Goal: Find specific page/section: Find specific page/section

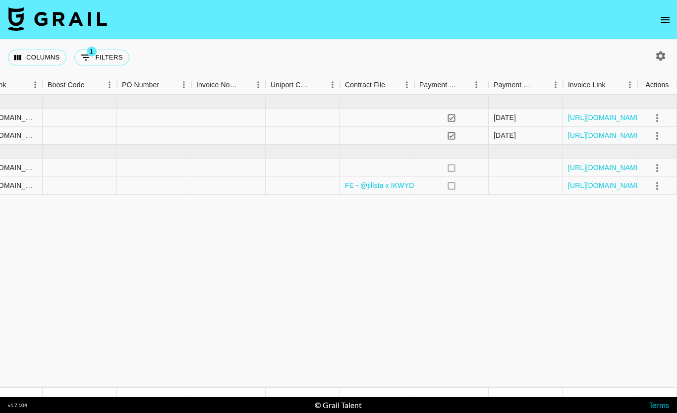
scroll to position [0, 870]
click at [0, 0] on html "Columns 1 Filters + Booking Month Due Airtable ID Talent Client [PERSON_NAME] C…" at bounding box center [338, 206] width 677 height 413
click at [532, 62] on button "button" at bounding box center [661, 56] width 17 height 17
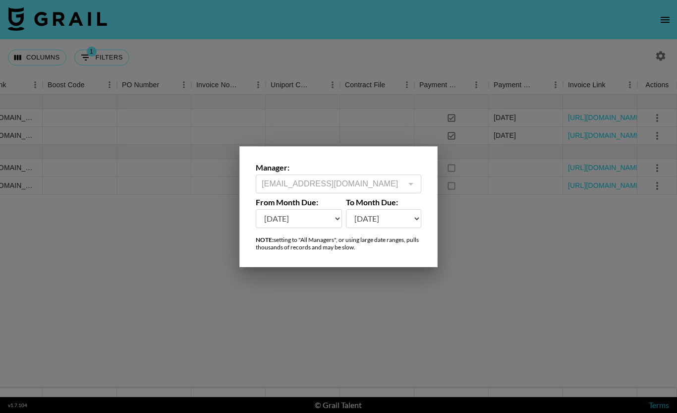
drag, startPoint x: 666, startPoint y: 62, endPoint x: 330, endPoint y: 220, distance: 371.0
click at [0, 0] on html "Columns 1 Filters + Booking Month Due Airtable ID Talent Client [PERSON_NAME] C…" at bounding box center [338, 206] width 677 height 413
click at [330, 220] on select "[DATE] Sep '[DATE] [DATE] '[DATE] May '[DATE] Mar '[DATE] Jan '[DATE] Nov '[DAT…" at bounding box center [299, 218] width 86 height 19
select select "[DATE]"
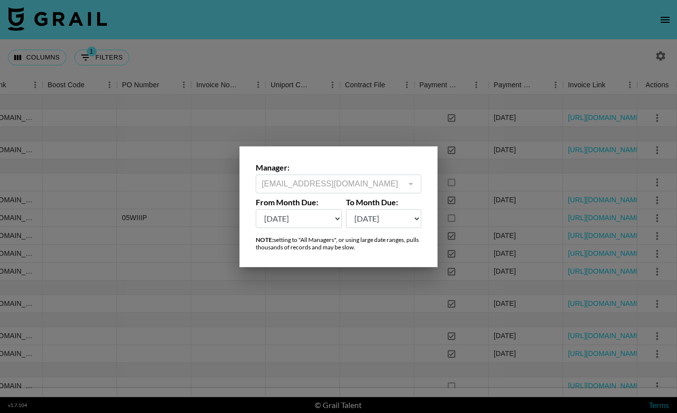
click at [493, 270] on div at bounding box center [338, 206] width 677 height 413
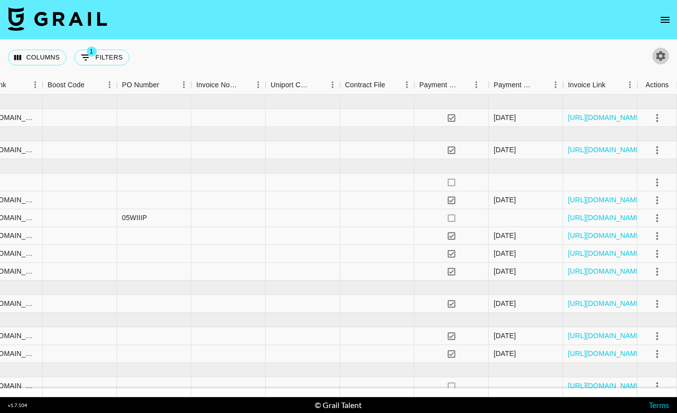
drag, startPoint x: 493, startPoint y: 270, endPoint x: 380, endPoint y: 218, distance: 124.7
click at [0, 0] on html "Columns 1 Filters + Booking Month Due Airtable ID Talent Client [PERSON_NAME] C…" at bounding box center [338, 206] width 677 height 413
click at [380, 218] on div at bounding box center [377, 218] width 74 height 18
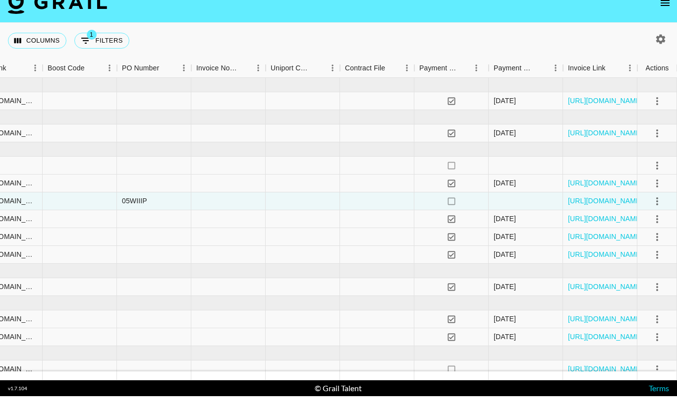
drag, startPoint x: 380, startPoint y: 218, endPoint x: 391, endPoint y: 333, distance: 115.6
click at [0, 0] on html "Columns 1 Filters + Booking Month Due Airtable ID Talent Client [PERSON_NAME] C…" at bounding box center [338, 206] width 677 height 413
click at [391, 377] on div at bounding box center [377, 386] width 74 height 18
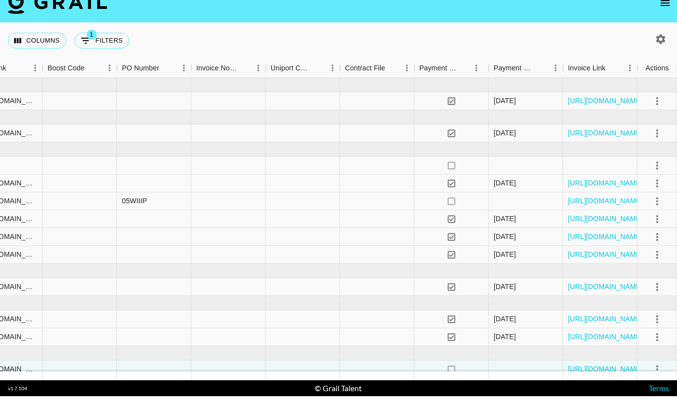
drag, startPoint x: 391, startPoint y: 333, endPoint x: 362, endPoint y: 354, distance: 35.5
click at [362, 399] on link "FE - @jillsta x IKWYDLS - Influencer Campaign Talent Agreement 2.pdf" at bounding box center [457, 404] width 225 height 10
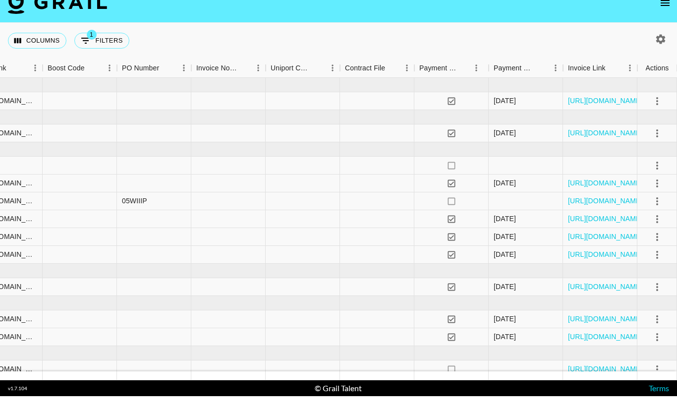
drag, startPoint x: 362, startPoint y: 354, endPoint x: 0, endPoint y: -55, distance: 546.3
click at [0, 0] on html "Columns 1 Filters + Booking Month Due Airtable ID Talent Client [PERSON_NAME] C…" at bounding box center [338, 206] width 677 height 413
click at [532, 399] on link "[URL][DOMAIN_NAME]" at bounding box center [605, 404] width 75 height 10
drag, startPoint x: 593, startPoint y: 353, endPoint x: 365, endPoint y: 167, distance: 294.7
click at [0, 0] on html "Columns 1 Filters + Booking Month Due Airtable ID Talent Client [PERSON_NAME] C…" at bounding box center [338, 206] width 677 height 413
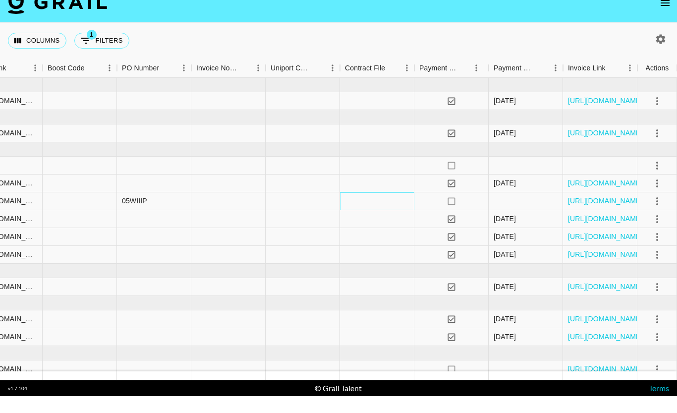
click at [365, 209] on div at bounding box center [377, 218] width 74 height 18
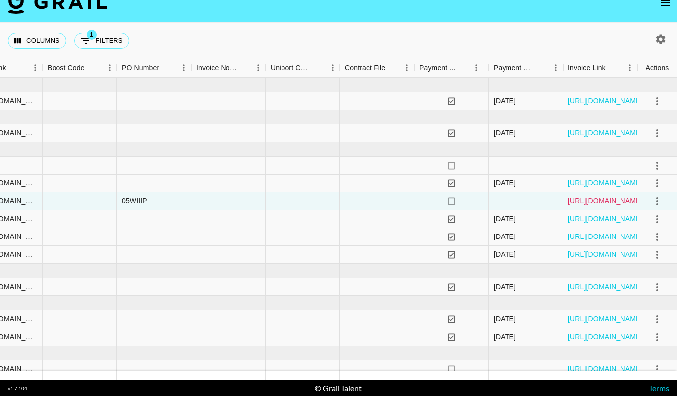
drag, startPoint x: 365, startPoint y: 167, endPoint x: 606, endPoint y: 165, distance: 241.5
click at [0, 0] on html "Columns 1 Filters + Booking Month Due Airtable ID Talent Client [PERSON_NAME] C…" at bounding box center [338, 206] width 677 height 413
click at [532, 213] on link "[URL][DOMAIN_NAME]" at bounding box center [605, 218] width 75 height 10
drag, startPoint x: 606, startPoint y: 165, endPoint x: 0, endPoint y: -55, distance: 645.0
click at [0, 0] on html "Columns 1 Filters + Booking Month Due Airtable ID Talent Client [PERSON_NAME] C…" at bounding box center [338, 206] width 677 height 413
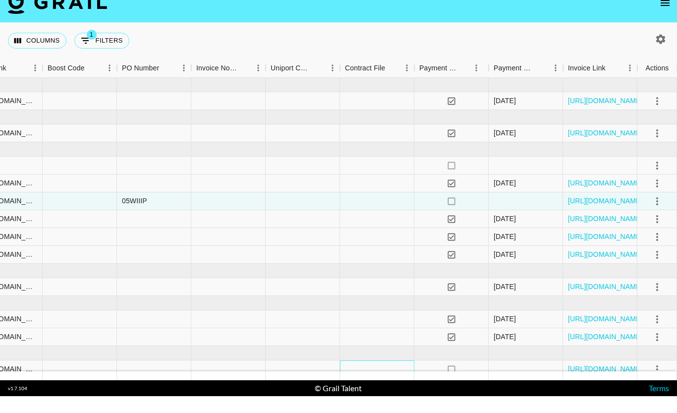
click at [381, 377] on div at bounding box center [377, 386] width 74 height 18
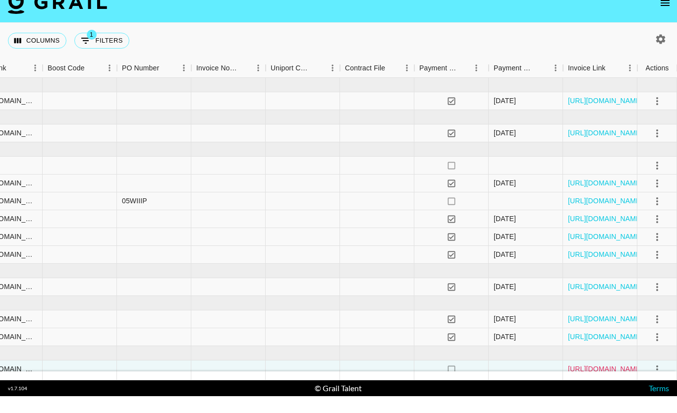
drag, startPoint x: 381, startPoint y: 332, endPoint x: 618, endPoint y: 334, distance: 237.6
click at [0, 0] on html "Columns 1 Filters + Booking Month Due Airtable ID Talent Client [PERSON_NAME] C…" at bounding box center [338, 206] width 677 height 413
click at [532, 381] on link "[URL][DOMAIN_NAME]" at bounding box center [605, 386] width 75 height 10
drag, startPoint x: 618, startPoint y: 334, endPoint x: 0, endPoint y: -55, distance: 731.0
click at [0, 0] on html "Columns 1 Filters + Booking Month Due Airtable ID Talent Client [PERSON_NAME] C…" at bounding box center [338, 206] width 677 height 413
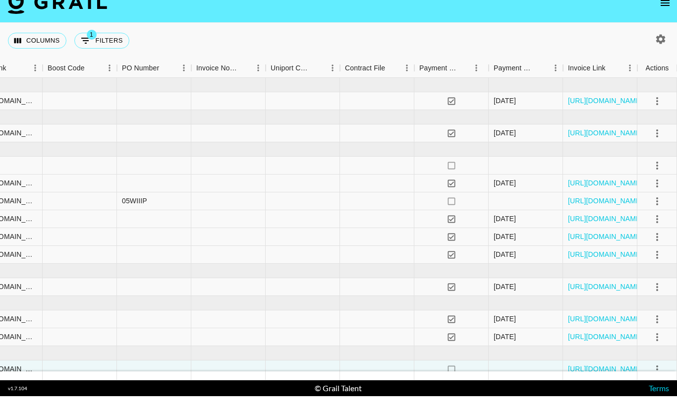
click at [183, 395] on div at bounding box center [154, 404] width 74 height 18
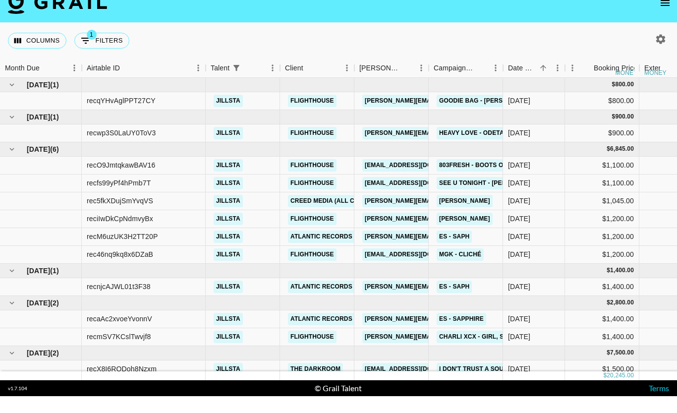
scroll to position [0, 0]
drag, startPoint x: 183, startPoint y: 345, endPoint x: 101, endPoint y: 353, distance: 82.7
click at [0, 0] on html "Columns 1 Filters + Booking Month Due Airtable ID Talent Client [PERSON_NAME] C…" at bounding box center [338, 206] width 677 height 413
click at [101, 399] on div "rechIjIb5Zow7lpQr" at bounding box center [116, 404] width 58 height 10
click at [0, 0] on html "Columns 1 Filters + Booking Month Due Airtable ID Talent Client [PERSON_NAME] C…" at bounding box center [338, 206] width 677 height 413
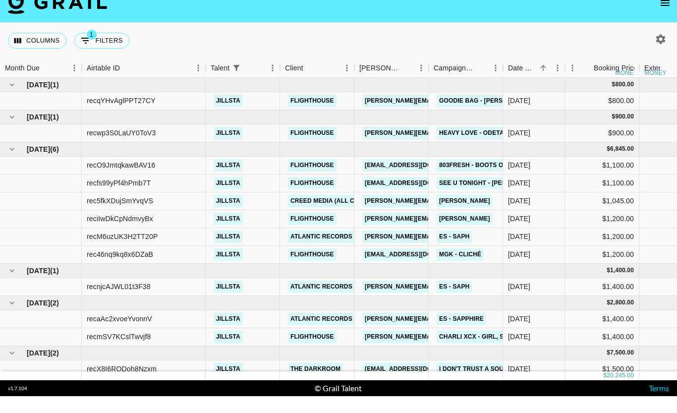
click at [102, 399] on div "rechIjIb5Zow7lpQr" at bounding box center [116, 404] width 58 height 10
drag, startPoint x: 102, startPoint y: 353, endPoint x: 0, endPoint y: -55, distance: 419.9
click at [102, 399] on div "rechIjIb5Zow7lpQr" at bounding box center [116, 404] width 58 height 10
copy div "rechIjIb5Zow7lpQr"
click at [0, 0] on html "Columns 1 Filters + Booking Month Due Airtable ID Talent Client [PERSON_NAME] C…" at bounding box center [338, 206] width 677 height 413
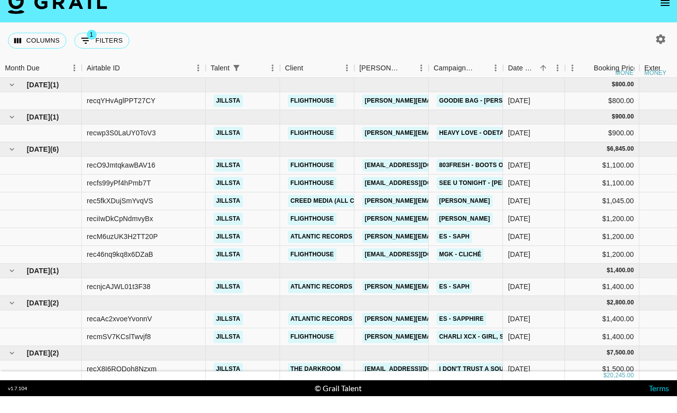
drag, startPoint x: 0, startPoint y: -55, endPoint x: 173, endPoint y: 333, distance: 424.3
click at [0, 0] on html "Columns 1 Filters + Booking Month Due Airtable ID Talent Client [PERSON_NAME] C…" at bounding box center [338, 206] width 677 height 413
click at [173, 377] on div "recX8I6RQDoh8Nzxm" at bounding box center [144, 386] width 124 height 18
drag, startPoint x: 173, startPoint y: 333, endPoint x: 143, endPoint y: 334, distance: 29.3
click at [0, 0] on html "Columns 1 Filters + Booking Month Due Airtable ID Talent Client [PERSON_NAME] C…" at bounding box center [338, 206] width 677 height 413
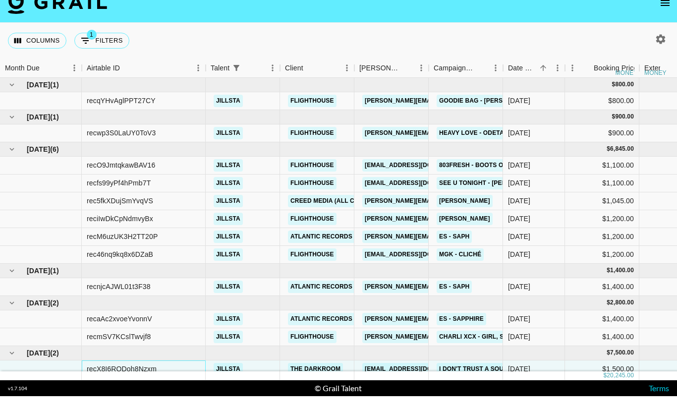
click at [143, 381] on div "recX8I6RQDoh8Nzxm" at bounding box center [122, 386] width 70 height 10
drag, startPoint x: 143, startPoint y: 334, endPoint x: 0, endPoint y: -55, distance: 414.1
click at [143, 381] on div "recX8I6RQDoh8Nzxm" at bounding box center [122, 386] width 70 height 10
click at [0, 0] on html "Columns 1 Filters + Booking Month Due Airtable ID Talent Client [PERSON_NAME] C…" at bounding box center [338, 206] width 677 height 413
copy div "recX8I6RQDoh8Nzxm"
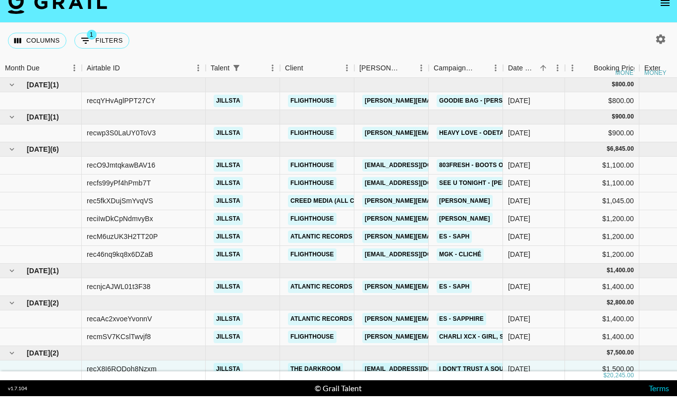
click at [0, 0] on html "Columns 1 Filters + Booking Month Due Airtable ID Talent Client [PERSON_NAME] C…" at bounding box center [338, 206] width 677 height 413
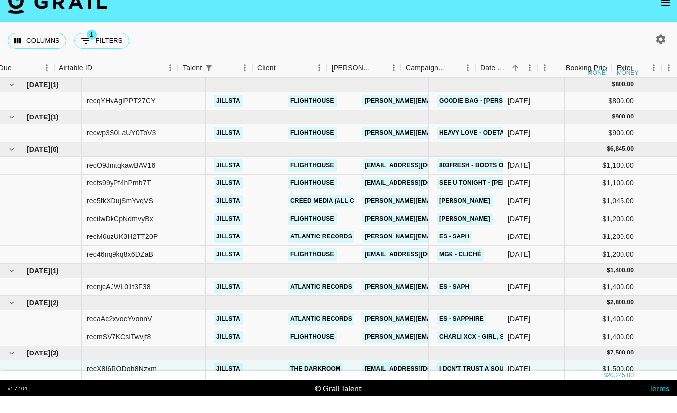
scroll to position [0, 32]
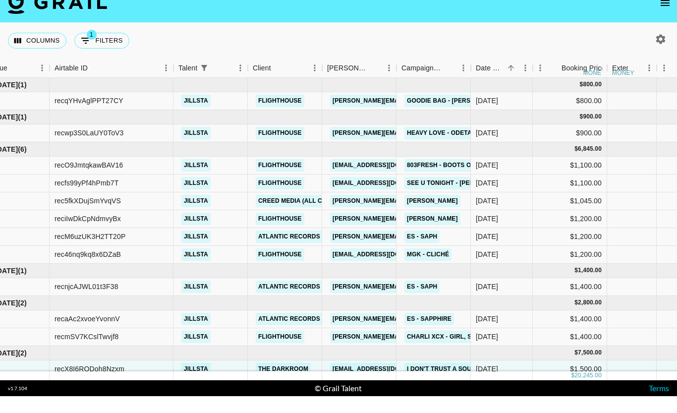
drag, startPoint x: 0, startPoint y: -55, endPoint x: 225, endPoint y: 170, distance: 318.1
click at [0, 0] on html "Columns 1 Filters + Booking Month Due Airtable ID Talent Client [PERSON_NAME] C…" at bounding box center [338, 206] width 677 height 413
click at [225, 209] on div "jillsta" at bounding box center [211, 218] width 74 height 18
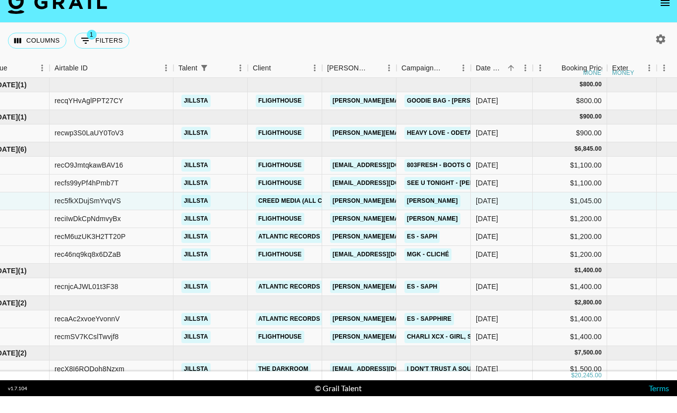
drag, startPoint x: 225, startPoint y: 170, endPoint x: 93, endPoint y: 163, distance: 131.6
click at [0, 0] on html "Columns 1 Filters + Booking Month Due Airtable ID Talent Client [PERSON_NAME] C…" at bounding box center [338, 206] width 677 height 413
click at [93, 213] on div "rec5fkXDujSmYvqVS" at bounding box center [88, 218] width 66 height 10
drag, startPoint x: 93, startPoint y: 163, endPoint x: 0, endPoint y: -55, distance: 237.1
click at [93, 213] on div "rec5fkXDujSmYvqVS" at bounding box center [88, 218] width 66 height 10
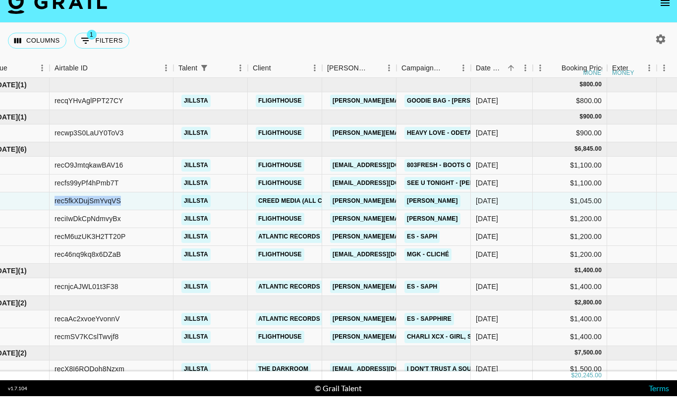
click at [0, 0] on html "Columns 1 Filters + Booking Month Due Airtable ID Talent Client [PERSON_NAME] C…" at bounding box center [338, 206] width 677 height 413
copy div "rec5fkXDujSmYvqVS"
click at [0, 0] on html "Columns 1 Filters + Booking Month Due Airtable ID Talent Client [PERSON_NAME] C…" at bounding box center [338, 206] width 677 height 413
